Goal: Task Accomplishment & Management: Use online tool/utility

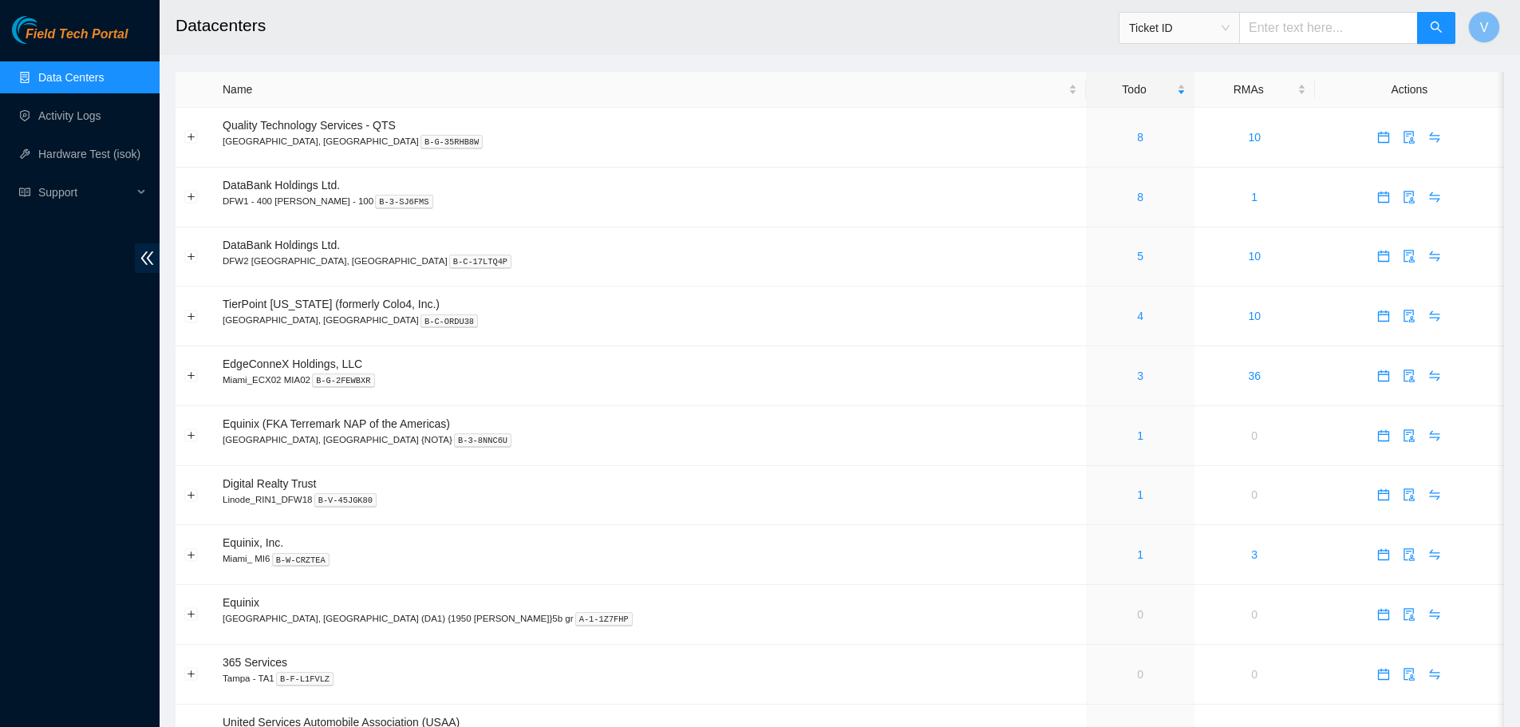
click at [78, 78] on link "Data Centers" at bounding box center [70, 77] width 65 height 13
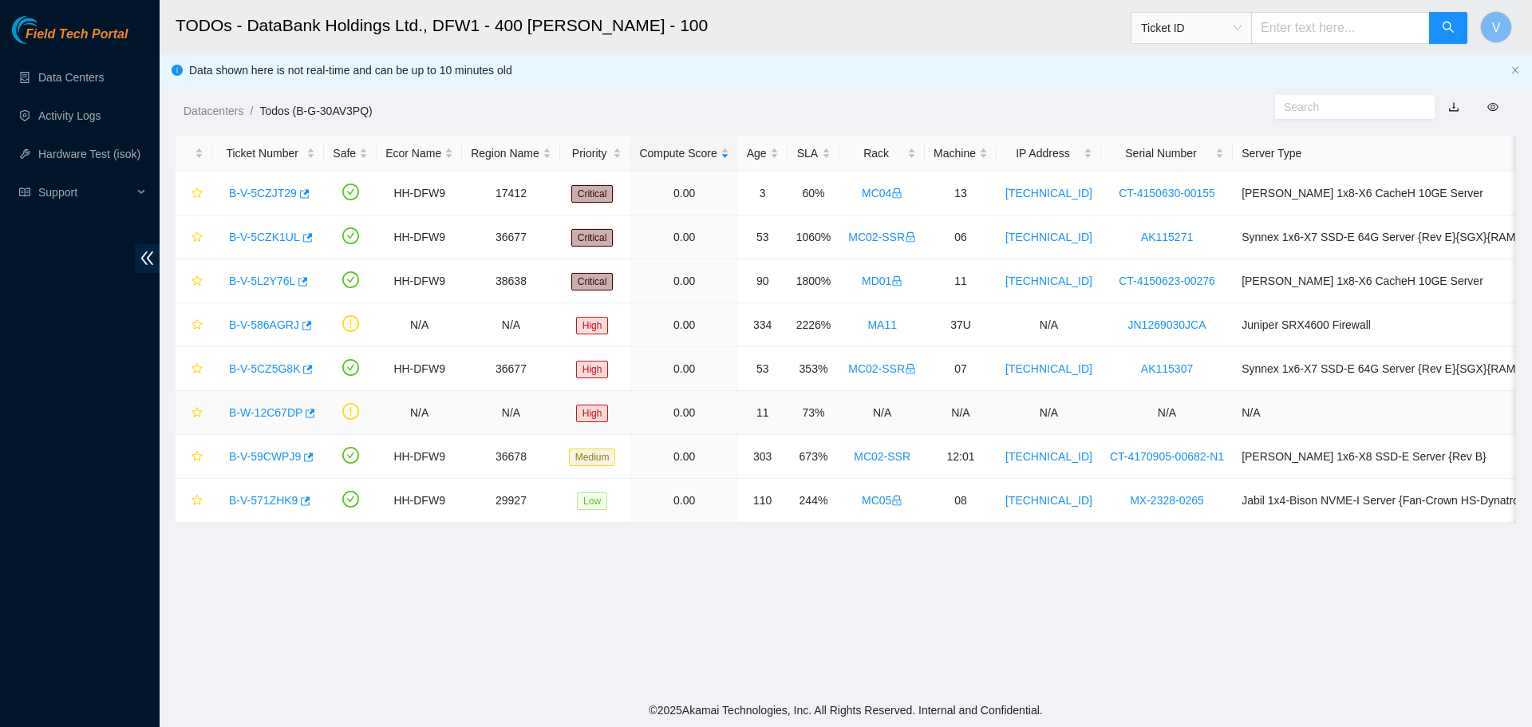
click at [273, 413] on link "B-W-12C67DP" at bounding box center [265, 412] width 73 height 13
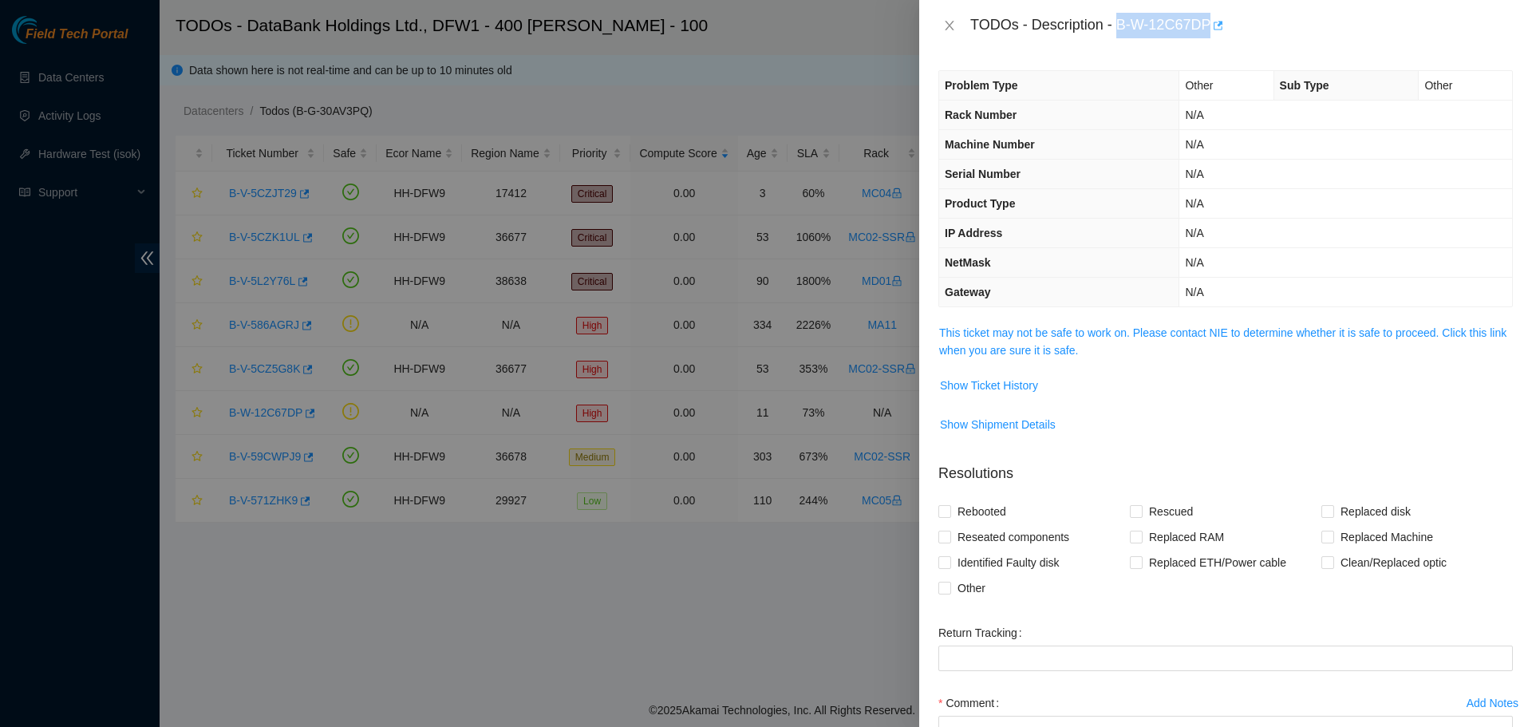
drag, startPoint x: 1119, startPoint y: 21, endPoint x: 1210, endPoint y: 14, distance: 91.2
click at [1210, 14] on div "TODOs - Description - B-W-12C67DP" at bounding box center [1241, 26] width 542 height 26
copy div "B-W-12C67DP"
click at [1012, 349] on link "This ticket may not be safe to work on. Please contact NIE to determine whether…" at bounding box center [1222, 341] width 567 height 30
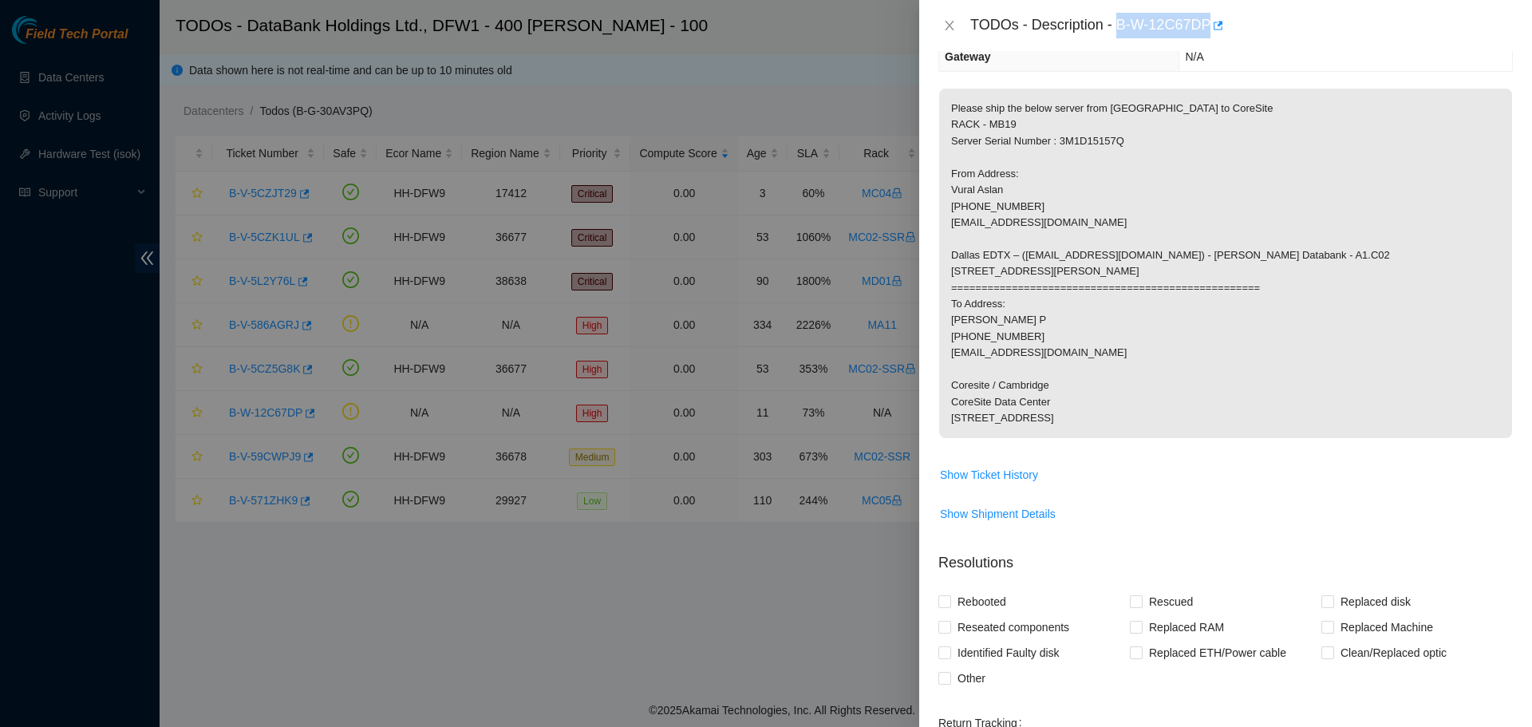
scroll to position [239, 0]
click at [648, 605] on div at bounding box center [766, 363] width 1532 height 727
click at [646, 602] on div at bounding box center [766, 363] width 1532 height 727
click at [955, 26] on icon "close" at bounding box center [949, 25] width 13 height 13
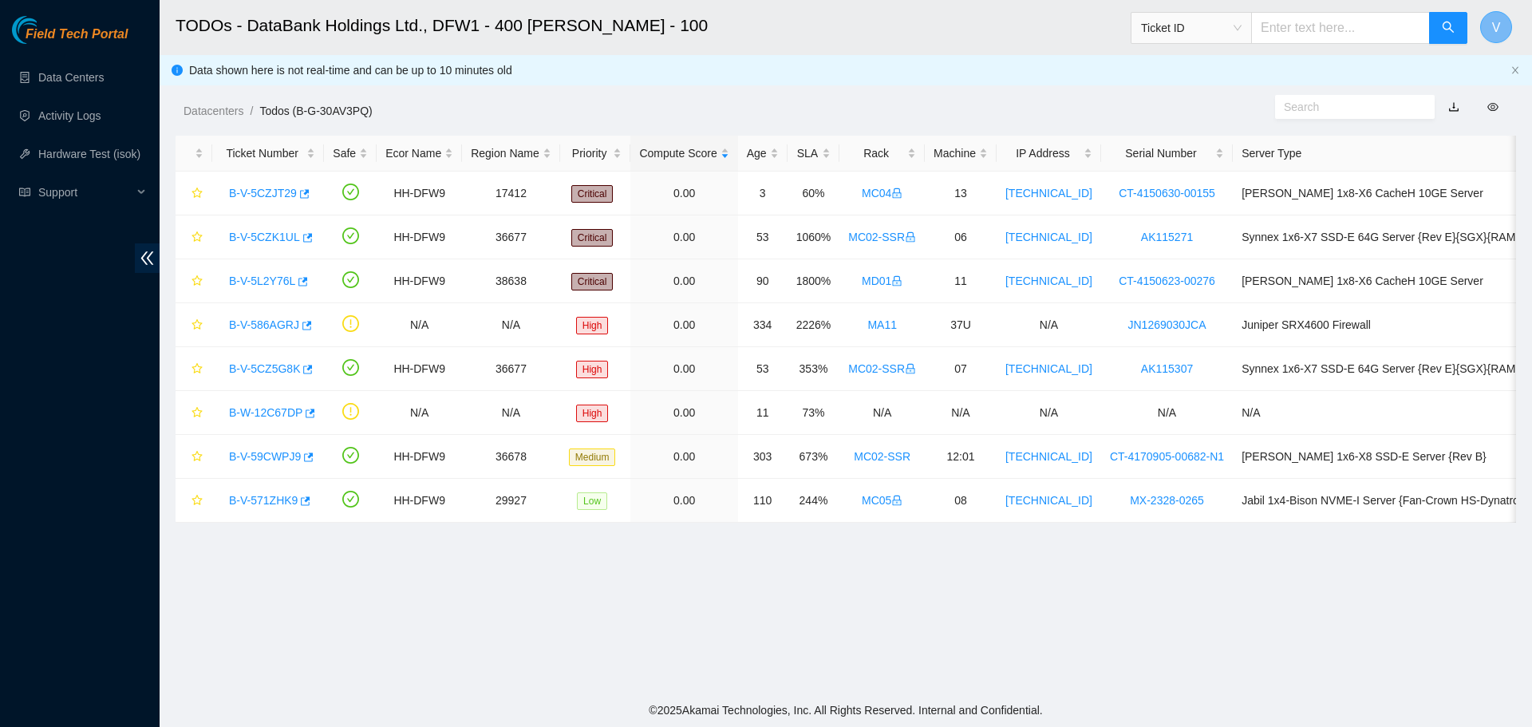
click at [1494, 25] on span "V" at bounding box center [1496, 28] width 9 height 20
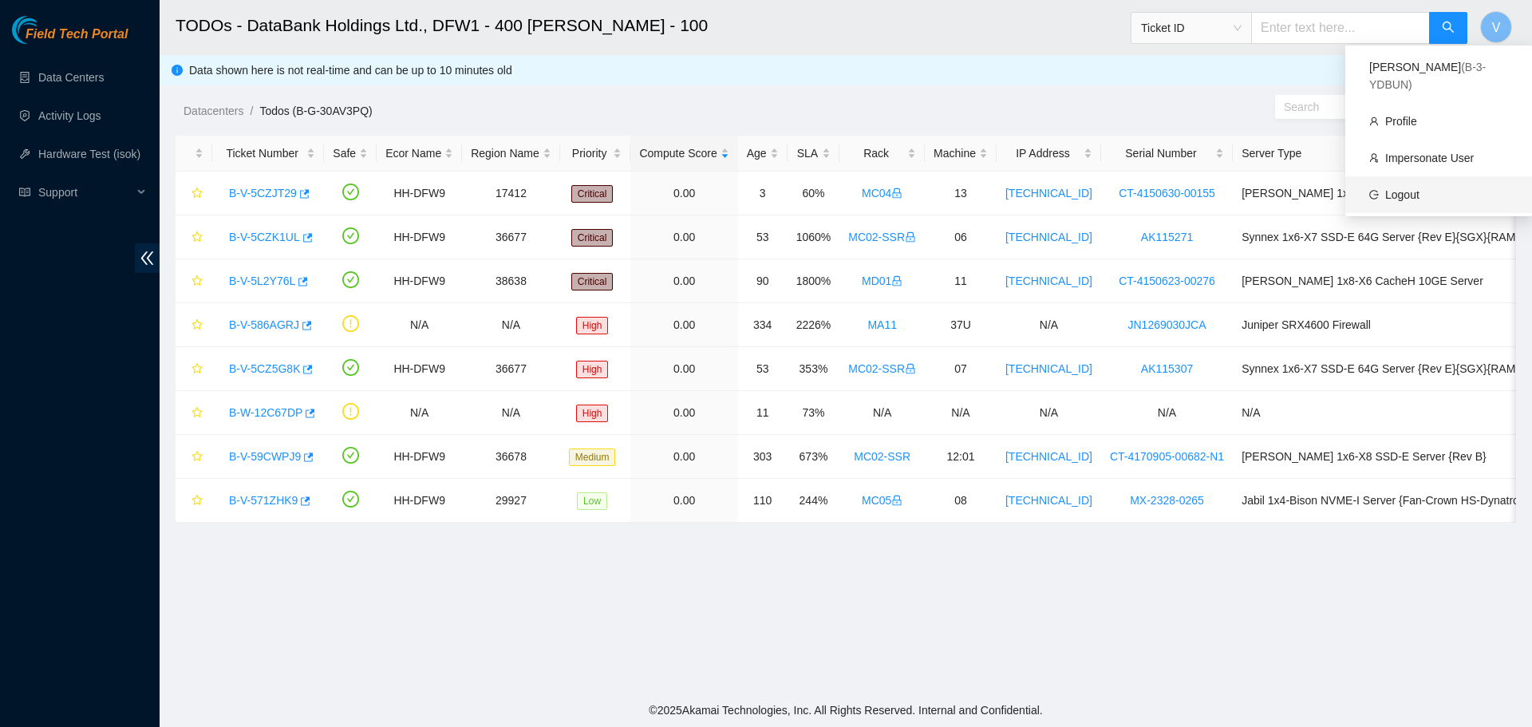
click at [1419, 188] on link "Logout" at bounding box center [1402, 194] width 34 height 13
